Goal: Task Accomplishment & Management: Manage account settings

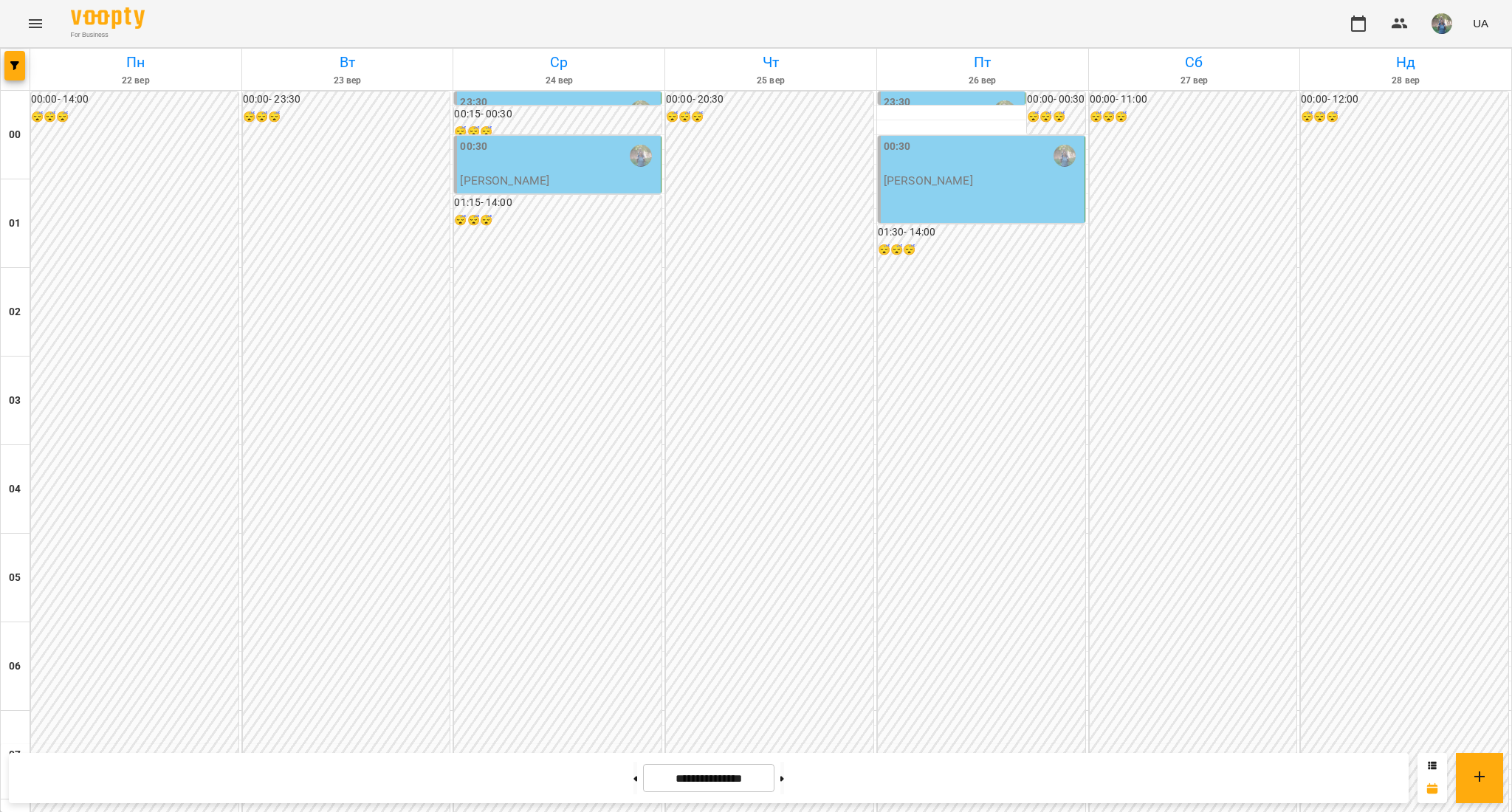
scroll to position [1471, 0]
click at [634, 774] on button at bounding box center [635, 777] width 4 height 32
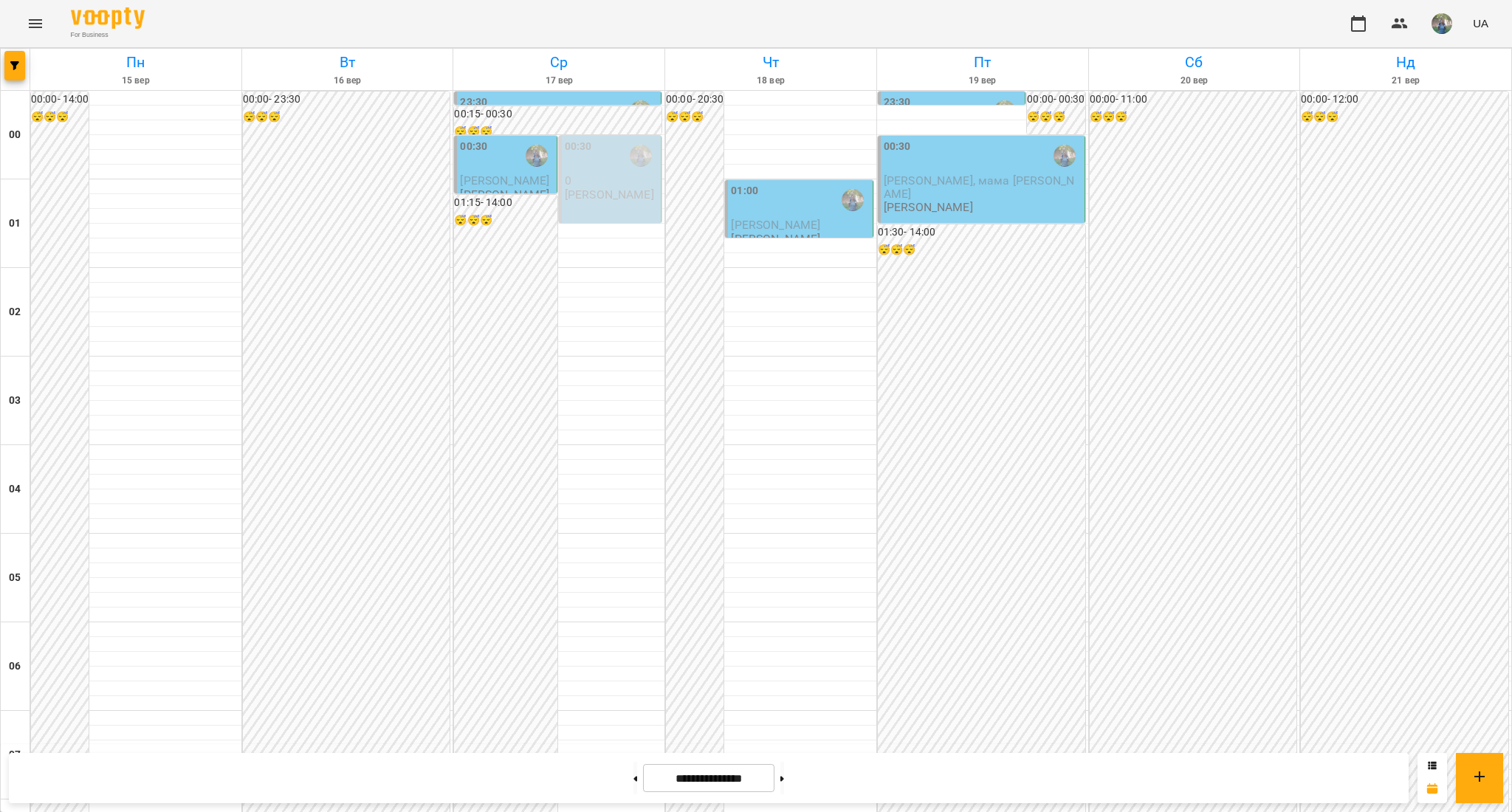
scroll to position [1279, 0]
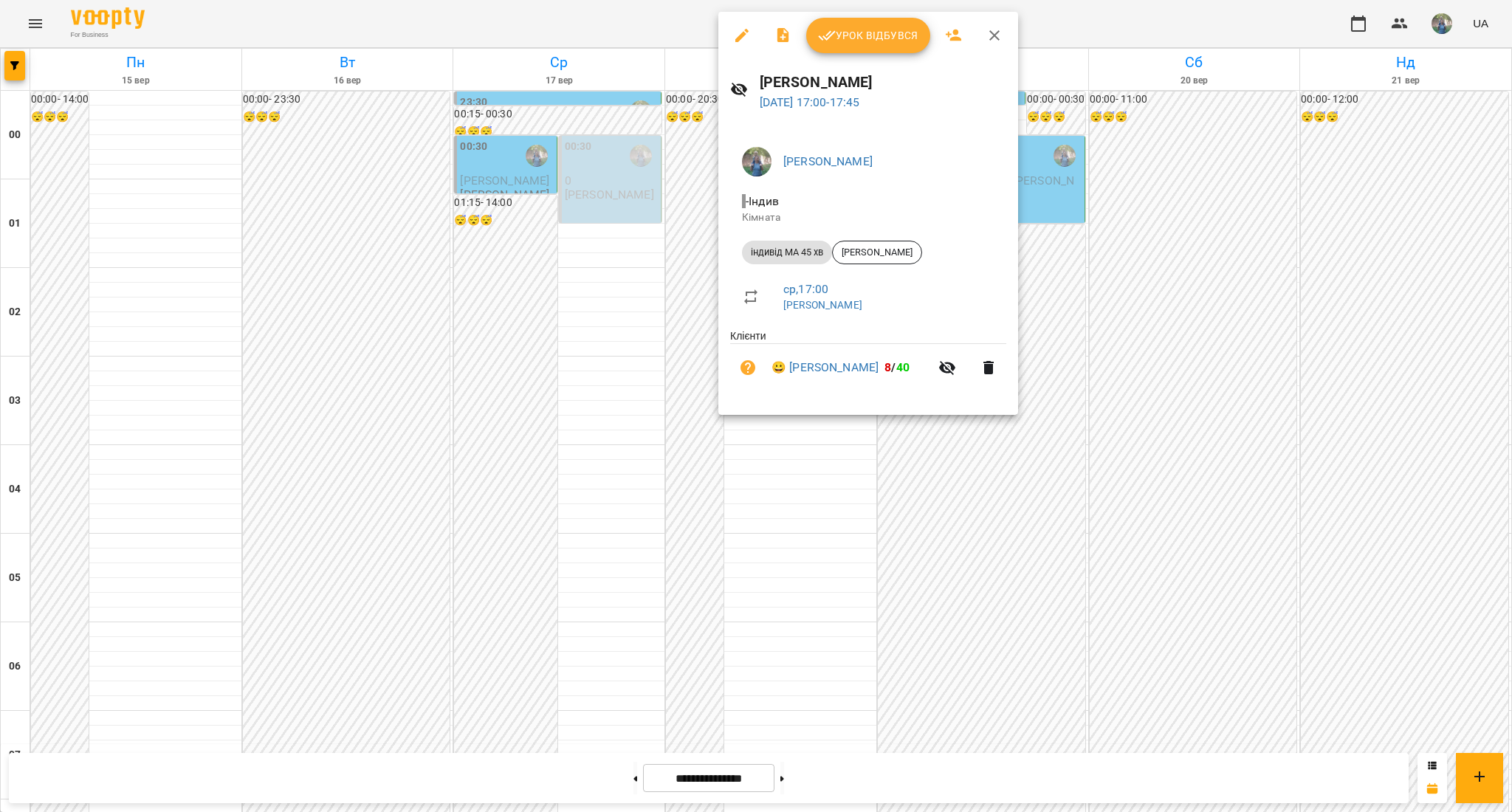
click at [809, 518] on div at bounding box center [756, 406] width 1512 height 812
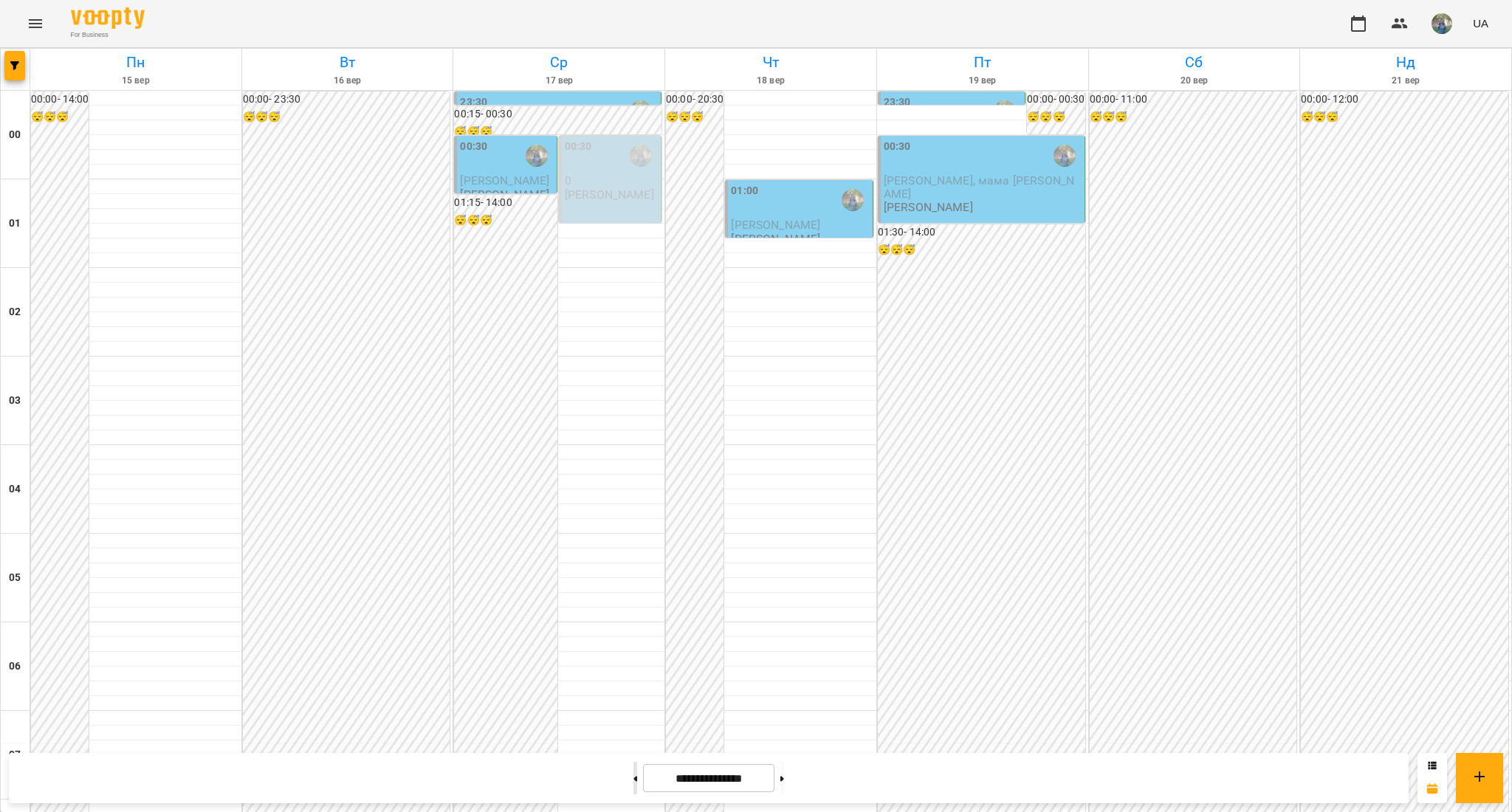
click at [634, 784] on button at bounding box center [635, 777] width 4 height 32
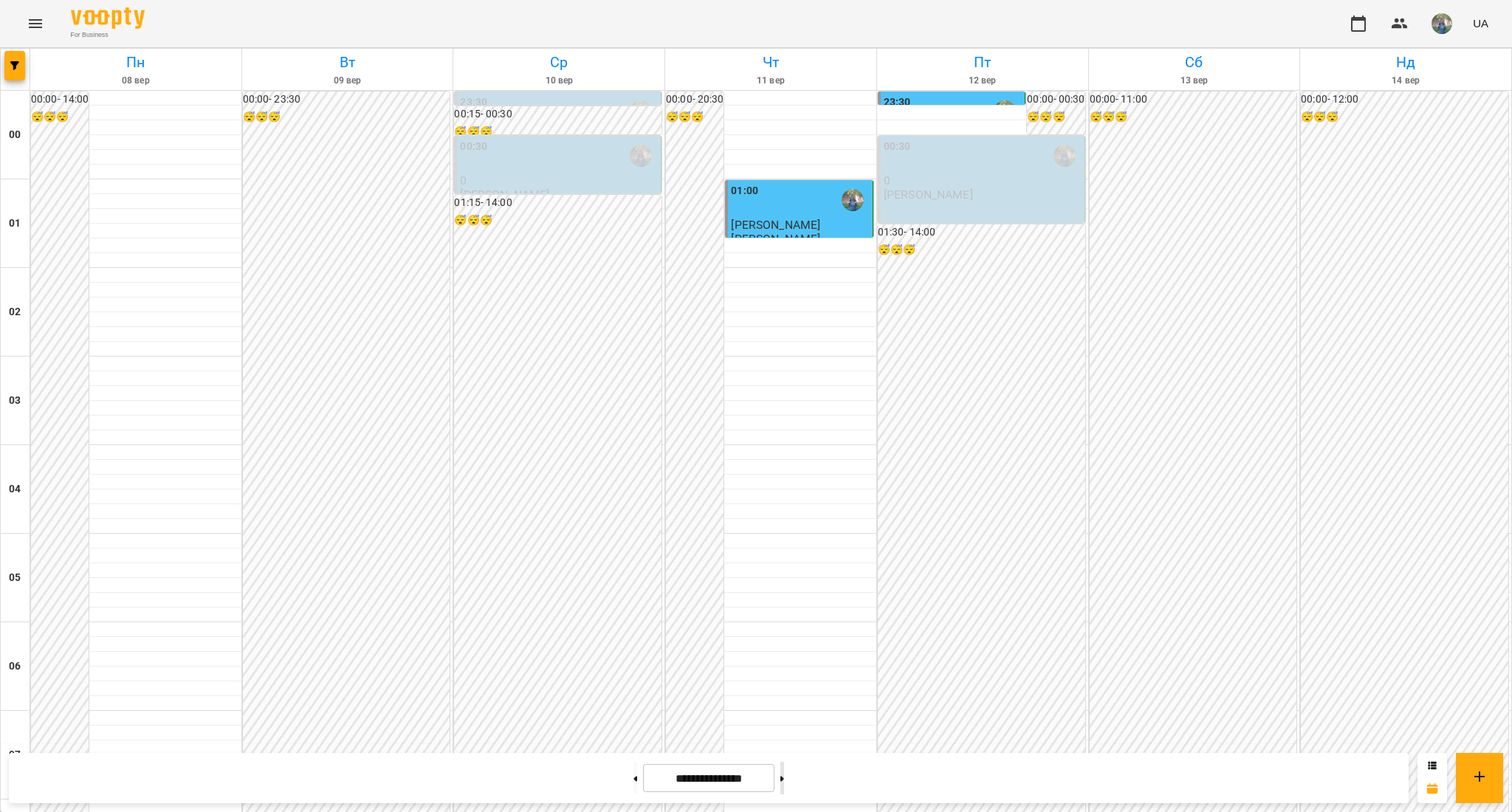
click at [784, 785] on button at bounding box center [782, 777] width 4 height 32
type input "**********"
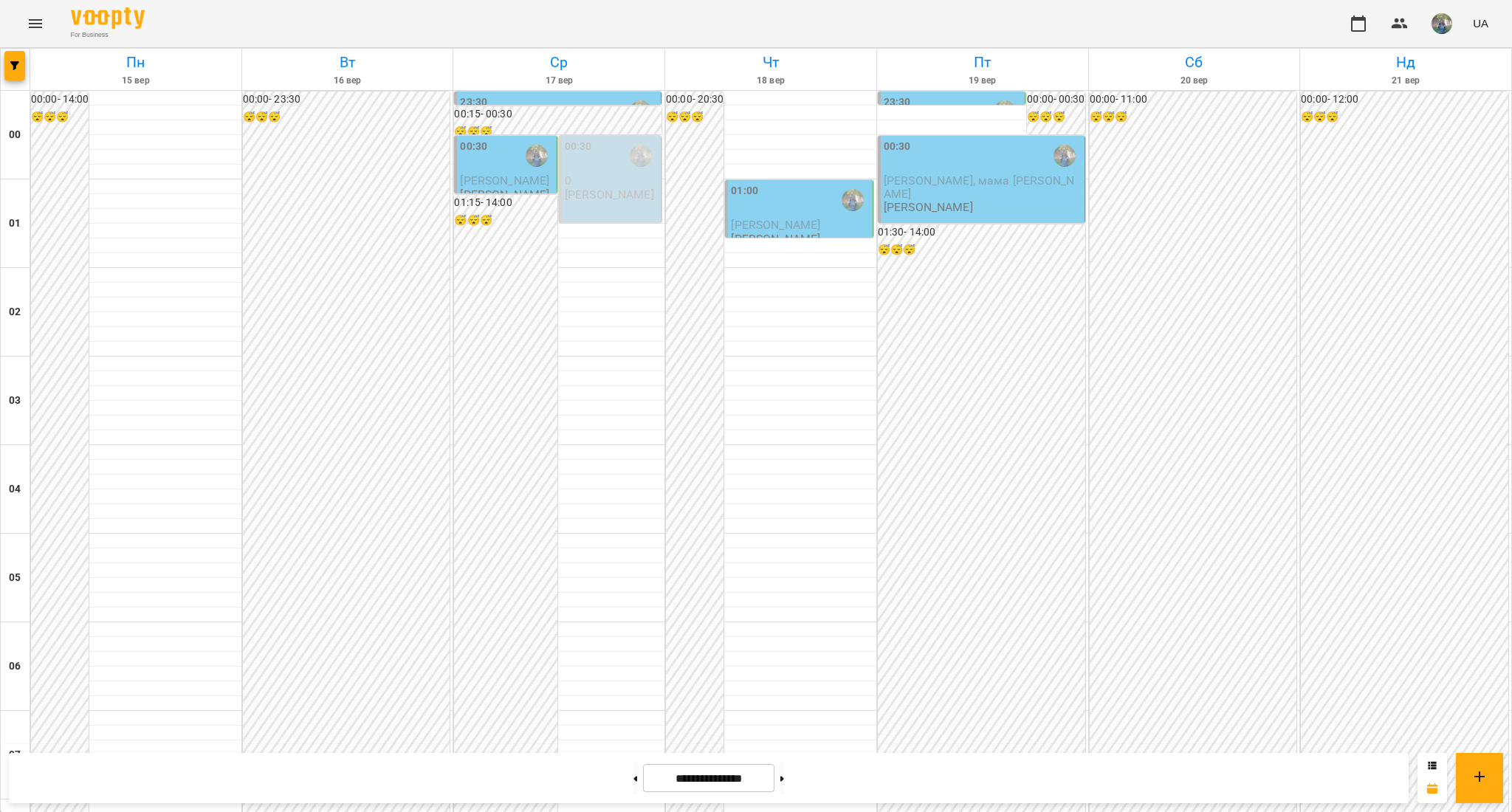
scroll to position [984, 0]
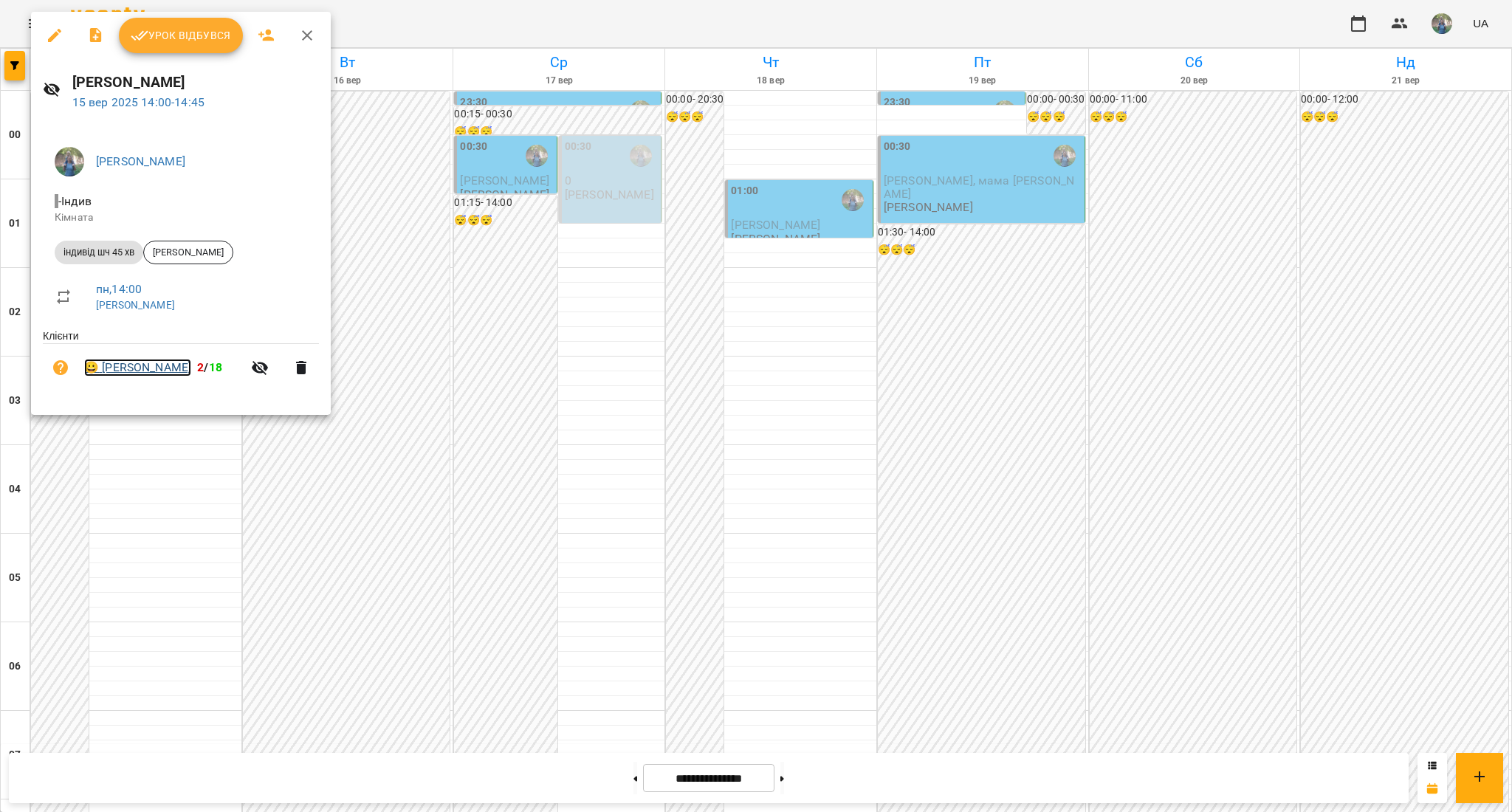
click at [179, 374] on link "😀 [PERSON_NAME]" at bounding box center [137, 367] width 107 height 18
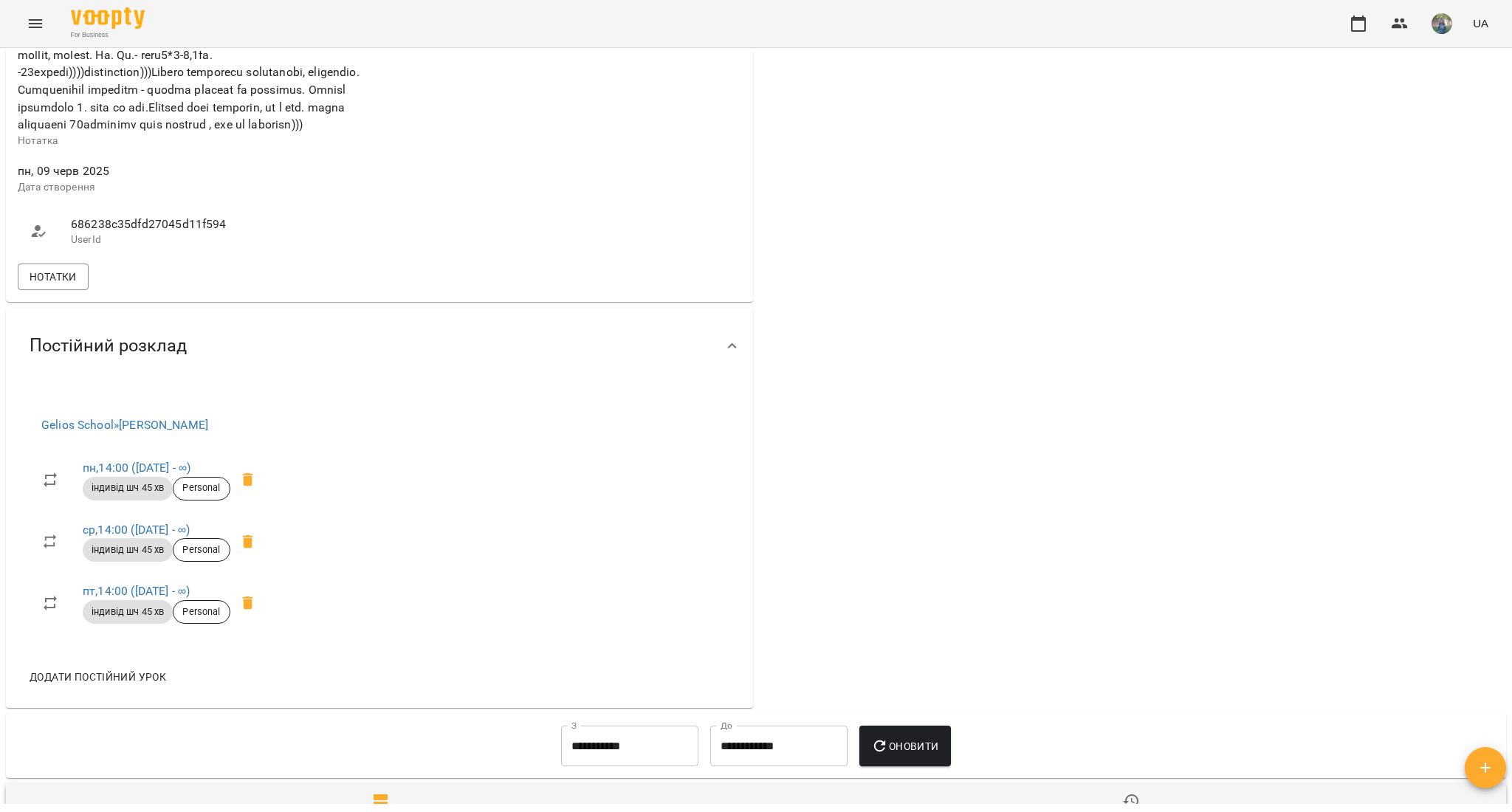
scroll to position [590, 0]
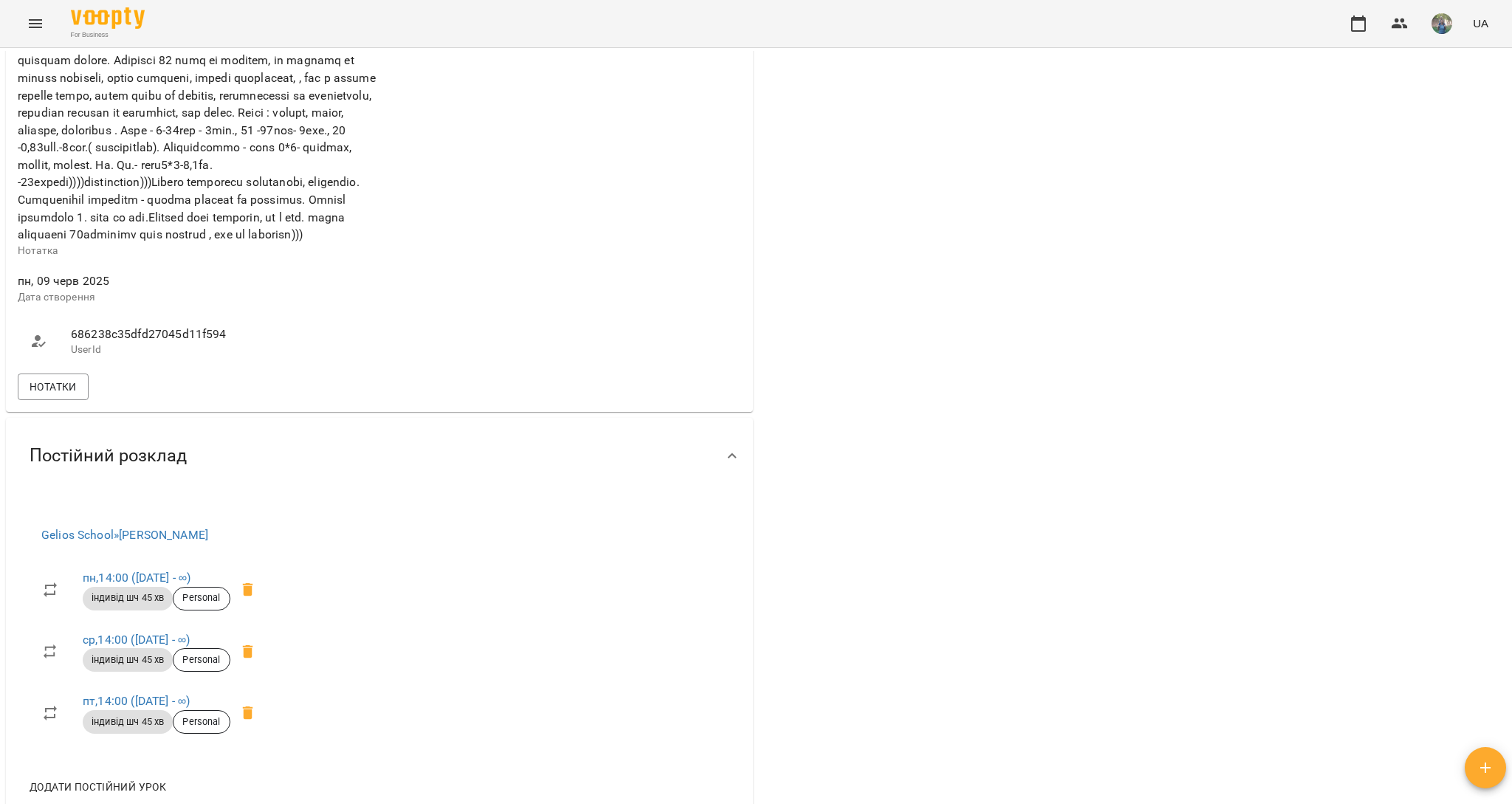
click at [59, 371] on div "686238c35dfd27045d11f594 UserId" at bounding box center [197, 342] width 365 height 58
click at [59, 395] on span "Нотатки" at bounding box center [53, 386] width 48 height 18
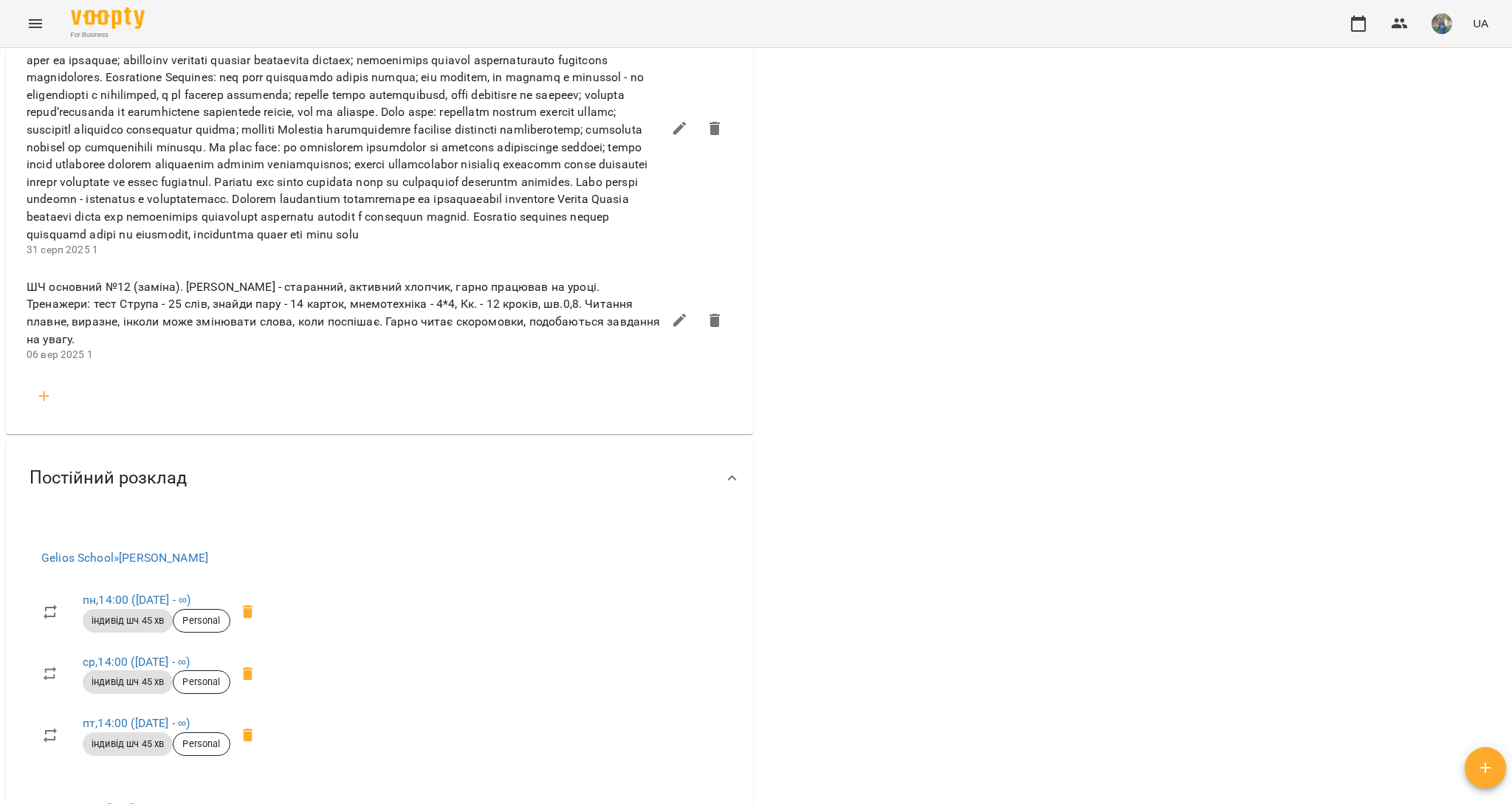
scroll to position [1476, 0]
